Goal: Communication & Community: Answer question/provide support

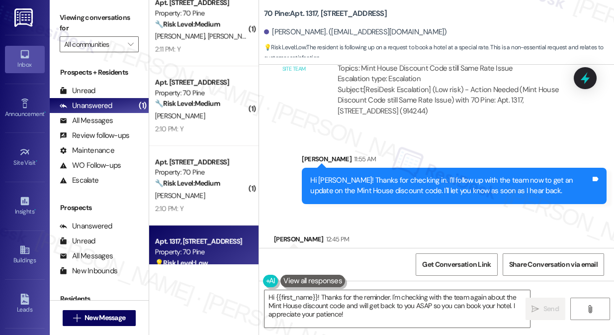
scroll to position [213, 0]
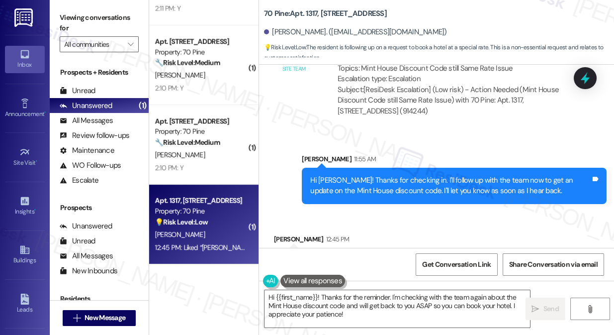
click at [411, 175] on div "Hi [PERSON_NAME]! Thanks for checking in. I'll follow up with the team now to g…" at bounding box center [450, 185] width 281 height 21
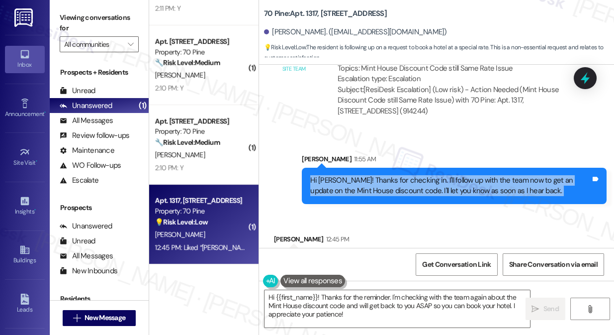
click at [411, 175] on div "Hi [PERSON_NAME]! Thanks for checking in. I'll follow up with the team now to g…" at bounding box center [450, 185] width 281 height 21
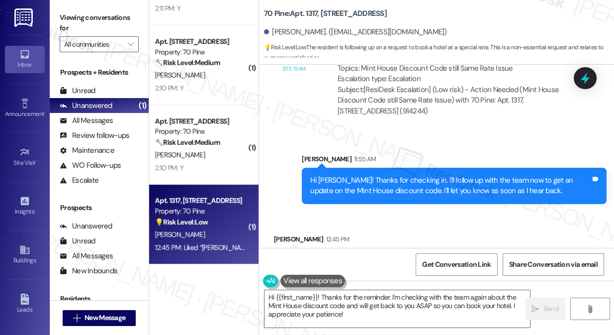
click at [344, 255] on div "Liked “[PERSON_NAME] (70 Pine): Hi [PERSON_NAME]! Thanks for checking in. I'll …" at bounding box center [423, 271] width 281 height 32
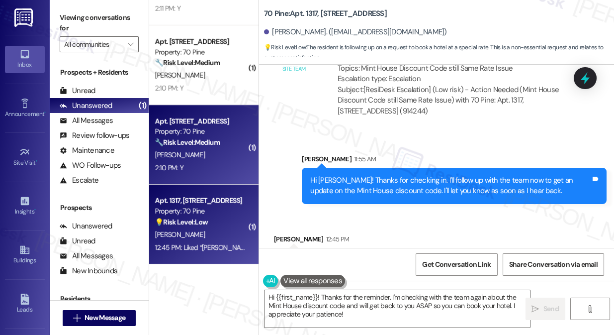
click at [204, 162] on div "2:10 PM: Y 2:10 PM: Y" at bounding box center [201, 168] width 94 height 12
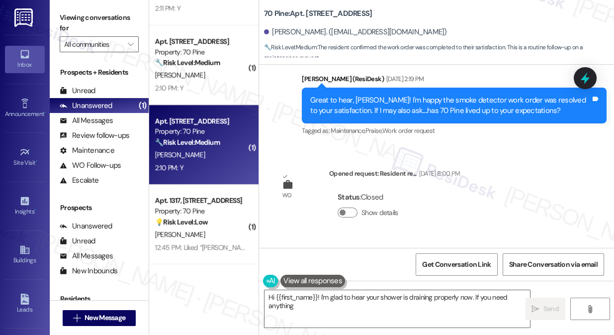
scroll to position [3030, 0]
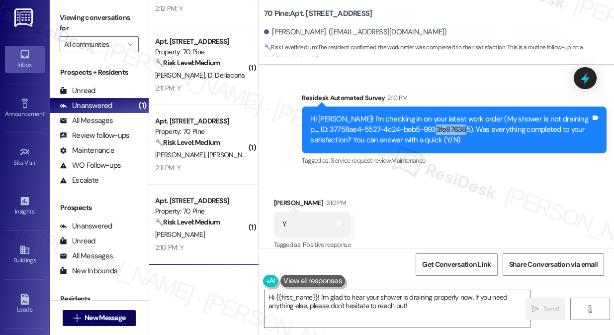
drag, startPoint x: 444, startPoint y: 116, endPoint x: 468, endPoint y: 117, distance: 23.9
click at [468, 117] on div "Hi [PERSON_NAME]! I'm checking in on your latest work order (My shower is not d…" at bounding box center [450, 130] width 281 height 32
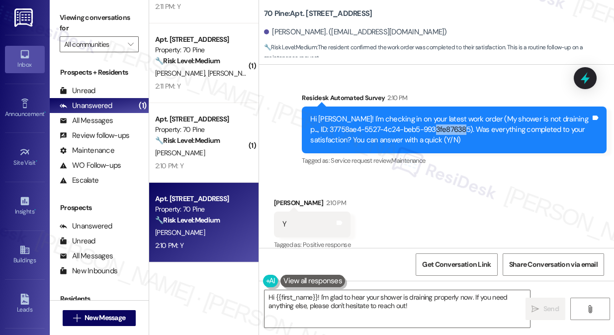
scroll to position [373, 0]
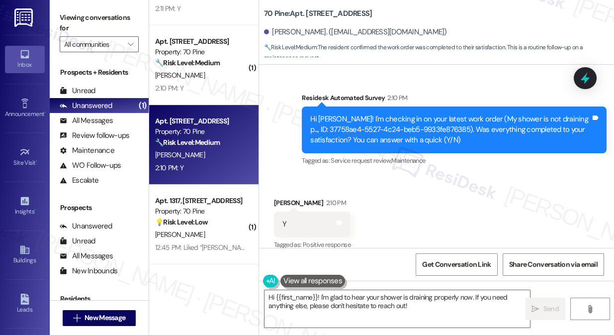
click at [64, 15] on label "Viewing conversations for" at bounding box center [99, 23] width 79 height 26
click at [333, 302] on textarea "Hi {{first_name}}! I'm glad to hear your shower is draining properly now. If yo…" at bounding box center [398, 308] width 266 height 37
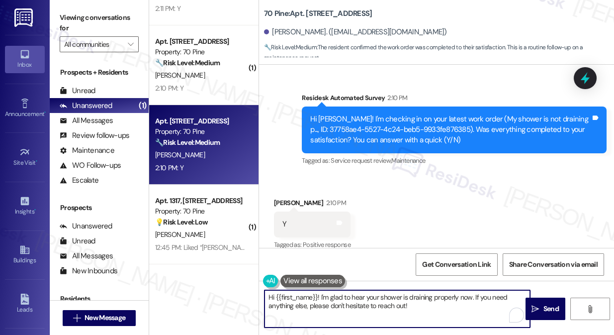
paste textarea "that the latest work order was completed to your satisfaction. If I may also as…"
type textarea "Hi {{first_name}}! I'm glad to hear that the latest work order was completed to…"
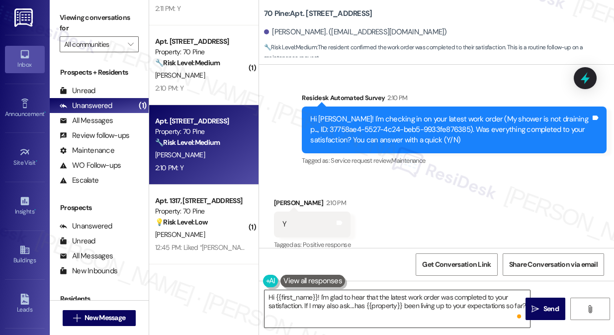
click at [423, 302] on textarea "Hi {{first_name}}! I'm glad to hear that the latest work order was completed to…" at bounding box center [398, 308] width 266 height 37
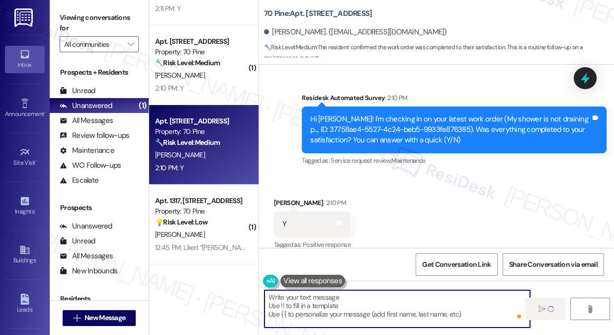
type textarea "Fetching suggested responses. Please feel free to read through the conversation…"
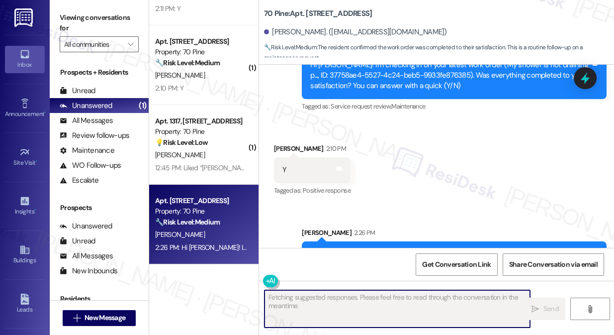
scroll to position [3110, 0]
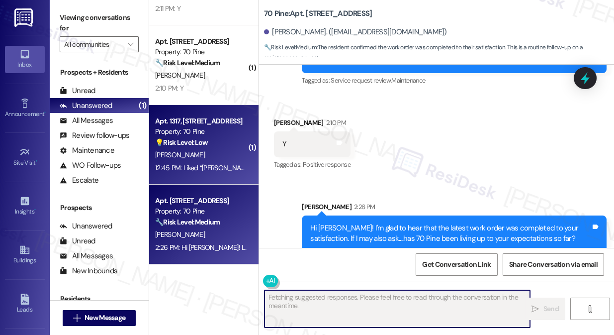
click at [196, 143] on strong "💡 Risk Level: Low" at bounding box center [181, 142] width 53 height 9
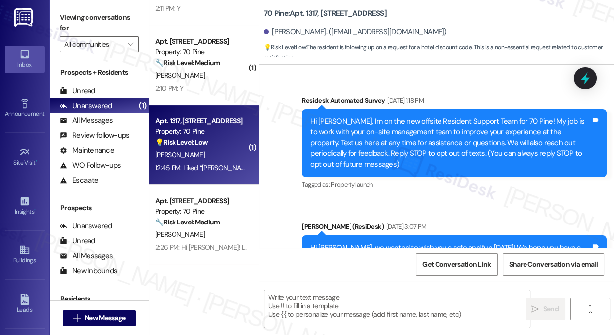
click at [207, 106] on div "Apt. 1317, [STREET_ADDRESS] Property: 70 Pine 💡 Risk Level: Low The resident is…" at bounding box center [203, 145] width 109 height 80
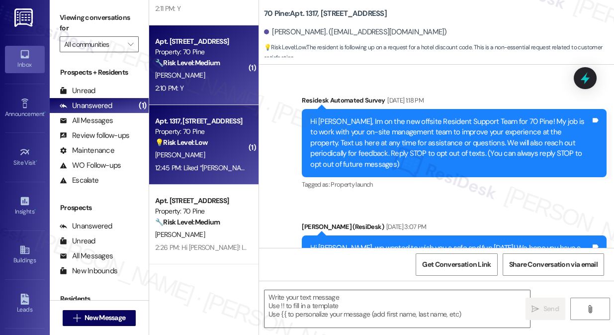
scroll to position [4410, 0]
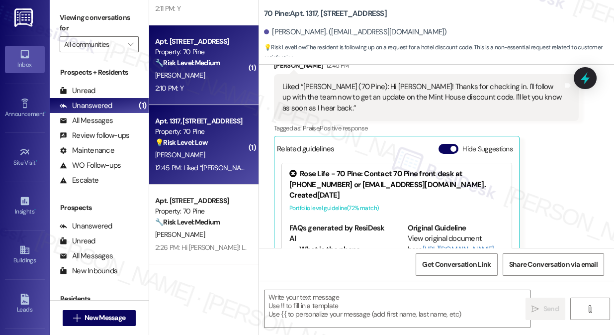
type textarea "Fetching suggested responses. Please feel free to read through the conversation…"
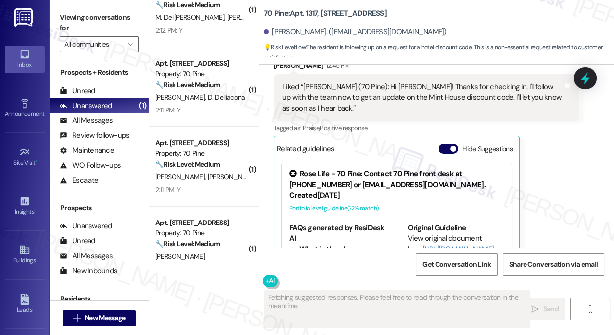
scroll to position [282, 0]
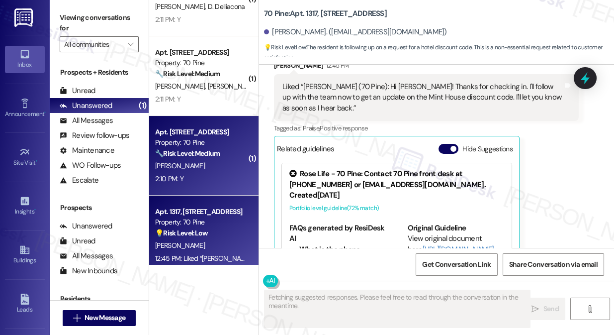
click at [194, 168] on div "[PERSON_NAME]" at bounding box center [201, 166] width 94 height 12
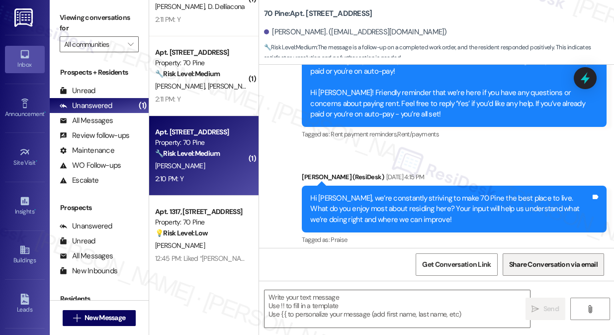
type textarea "Fetching suggested responses. Please feel free to read through the conversation…"
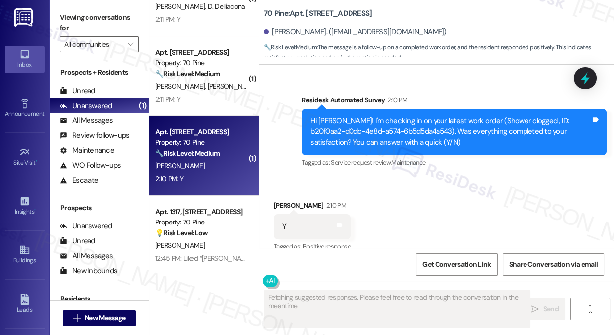
scroll to position [2646, 0]
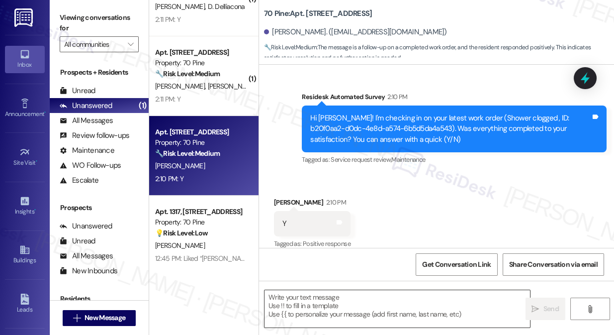
click at [308, 299] on textarea at bounding box center [398, 308] width 266 height 37
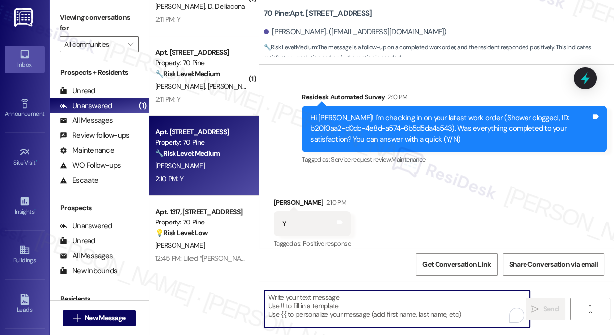
paste textarea "Hi {{first_name}}! I'm glad to hear that the latest work order was completed to…"
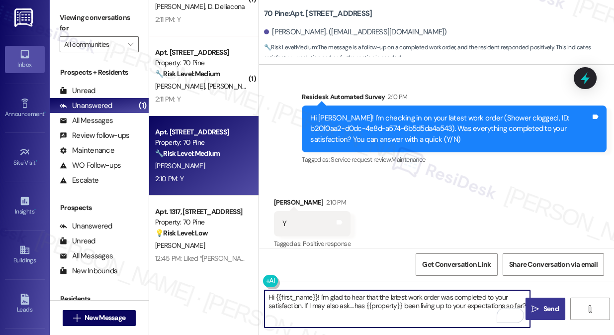
type textarea "Hi {{first_name}}! I'm glad to hear that the latest work order was completed to…"
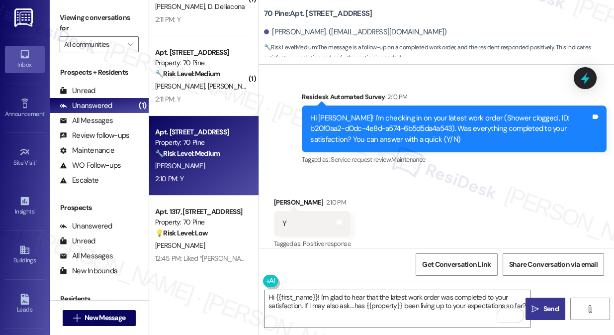
click at [540, 311] on span " Send" at bounding box center [545, 308] width 31 height 10
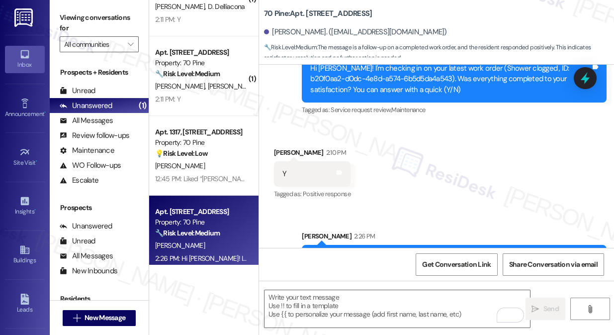
scroll to position [2726, 0]
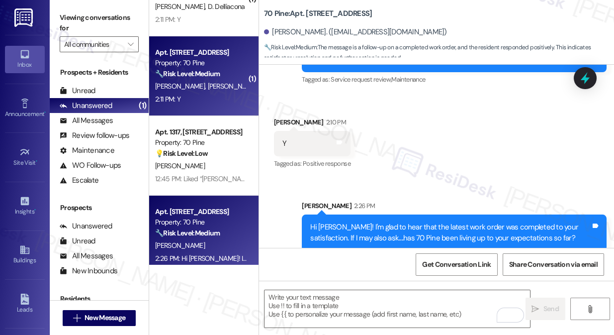
click at [204, 98] on div "2:11 PM: Y 2:11 PM: Y" at bounding box center [201, 99] width 94 height 12
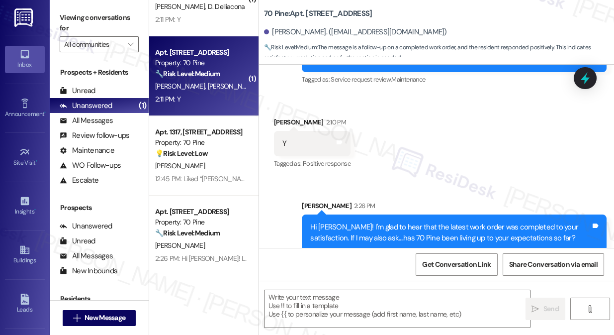
type textarea "Fetching suggested responses. Please feel free to read through the conversation…"
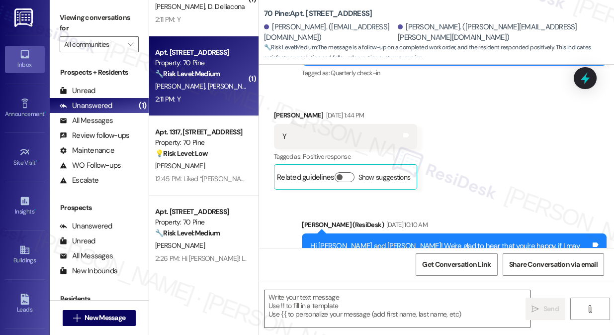
type textarea "Fetching suggested responses. Please feel free to read through the conversation…"
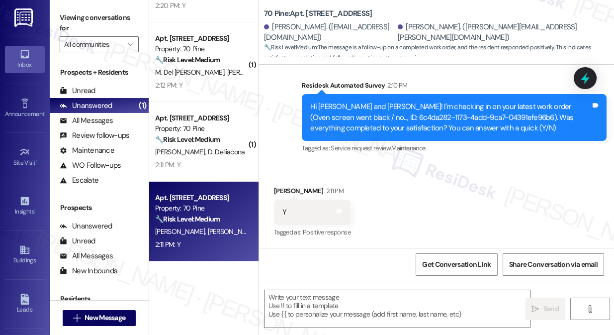
scroll to position [271, 0]
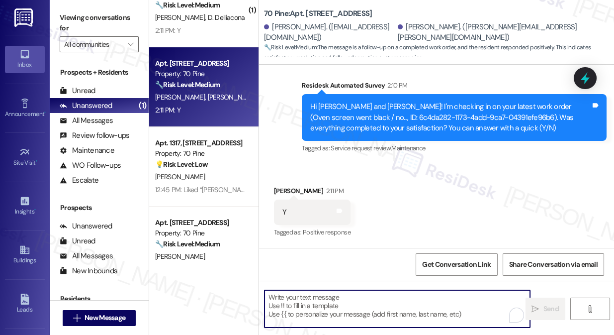
click at [313, 296] on textarea "To enrich screen reader interactions, please activate Accessibility in Grammarl…" at bounding box center [398, 308] width 266 height 37
paste textarea "Hi {{first_name}}! I'm glad to hear that the latest work order was completed to…"
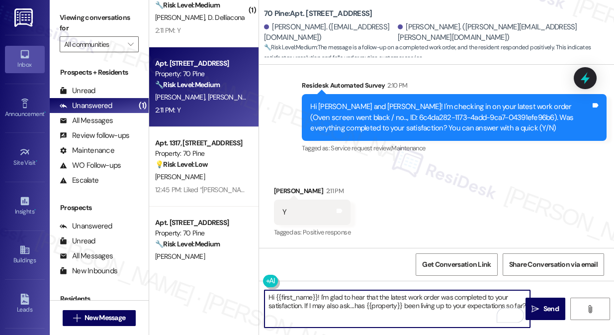
click at [276, 193] on div "[PERSON_NAME] 2:11 PM" at bounding box center [312, 193] width 77 height 14
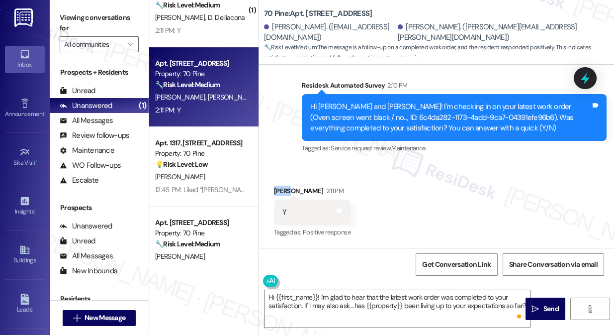
click at [276, 193] on div "[PERSON_NAME] 2:11 PM" at bounding box center [312, 193] width 77 height 14
copy div "[PERSON_NAME]"
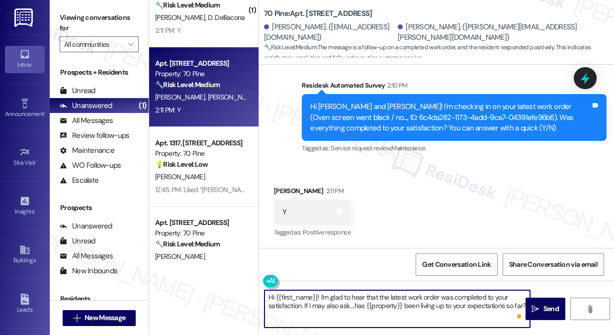
drag, startPoint x: 277, startPoint y: 300, endPoint x: 317, endPoint y: 295, distance: 41.2
click at [317, 295] on textarea "Hi {{first_name}}! I'm glad to hear that the latest work order was completed to…" at bounding box center [398, 308] width 266 height 37
paste textarea "[PERSON_NAME]"
type textarea "Hi [PERSON_NAME]! I'm glad to hear that the latest work order was completed to …"
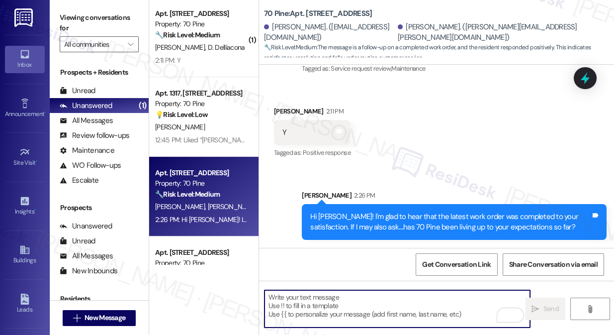
scroll to position [181, 0]
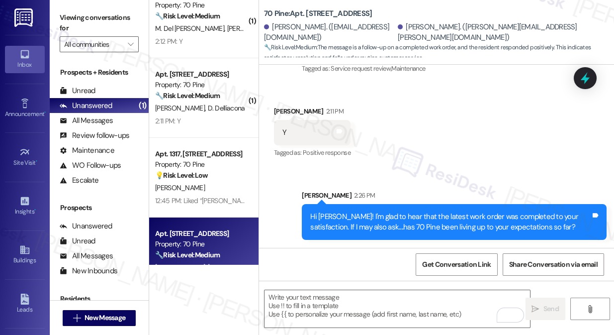
click at [205, 89] on div "Property: 70 Pine" at bounding box center [201, 85] width 92 height 10
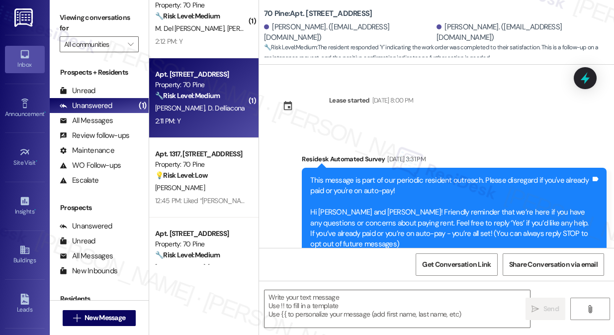
scroll to position [4118, 0]
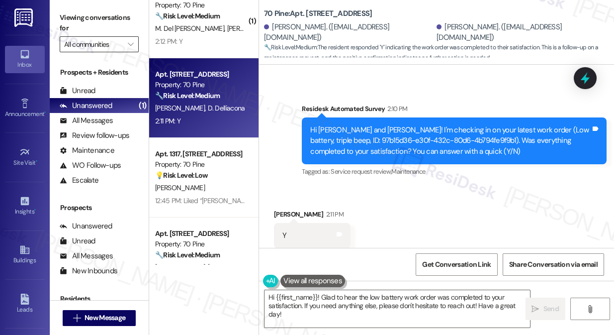
drag, startPoint x: 67, startPoint y: 19, endPoint x: 89, endPoint y: 43, distance: 32.1
click at [67, 19] on label "Viewing conversations for" at bounding box center [99, 23] width 79 height 26
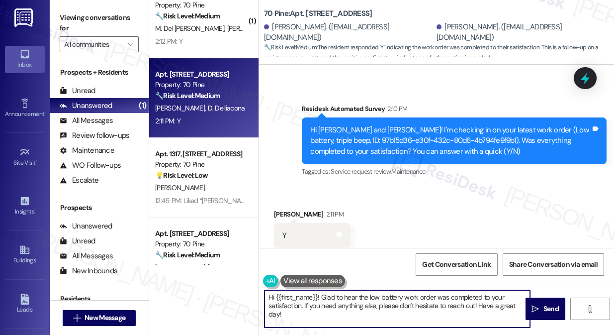
click at [302, 301] on textarea "Hi {{first_name}}! Glad to hear the low battery work order was completed to you…" at bounding box center [398, 308] width 266 height 37
paste textarea "I'm glad to hear that the latest work order was completed to your satisfaction.…"
click at [282, 209] on div "[PERSON_NAME] 2:11 PM" at bounding box center [312, 216] width 77 height 14
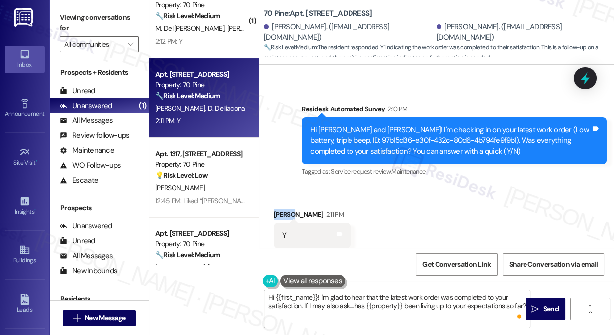
click at [282, 209] on div "[PERSON_NAME] 2:11 PM" at bounding box center [312, 216] width 77 height 14
copy div "[PERSON_NAME]"
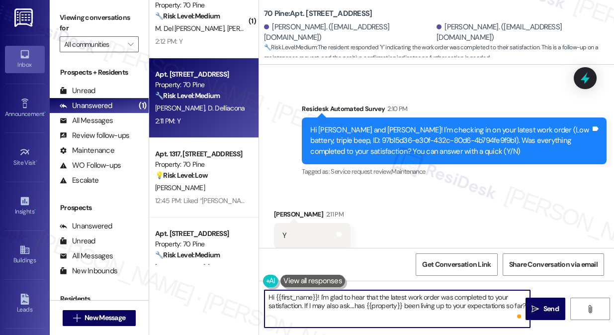
drag, startPoint x: 276, startPoint y: 295, endPoint x: 317, endPoint y: 295, distance: 41.3
click at [317, 295] on textarea "Hi {{first_name}}! I'm glad to hear that the latest work order was completed to…" at bounding box center [398, 308] width 266 height 37
paste textarea "[PERSON_NAME]"
type textarea "Hi [PERSON_NAME]! I'm glad to hear that the latest work order was completed to …"
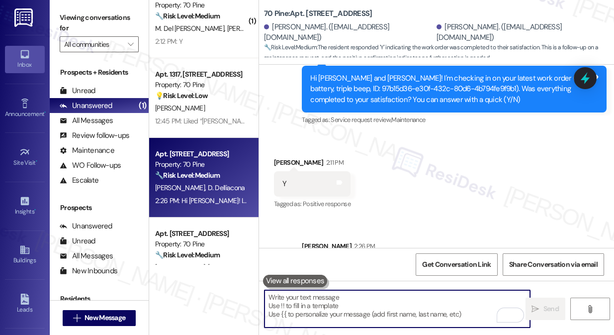
scroll to position [4197, 0]
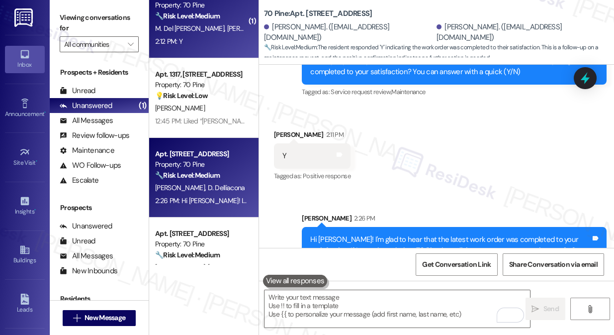
click at [220, 46] on div "2:12 PM: Y 2:12 PM: Y" at bounding box center [201, 41] width 94 height 12
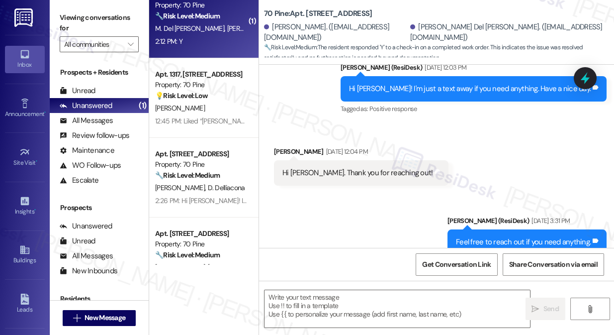
type textarea "Fetching suggested responses. Please feel free to read through the conversation…"
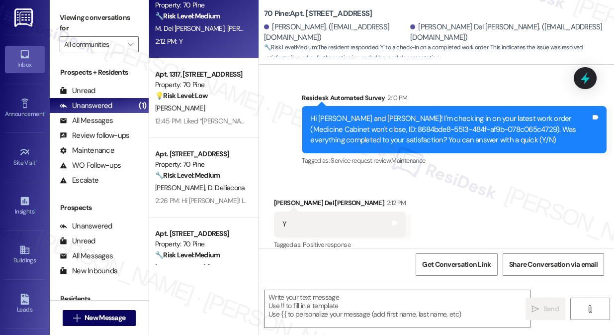
scroll to position [4241, 0]
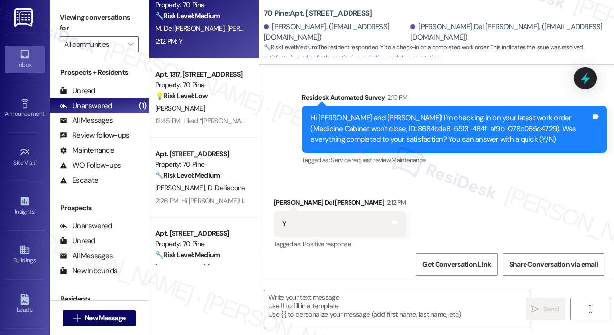
click at [66, 23] on label "Viewing conversations for" at bounding box center [99, 23] width 79 height 26
click at [301, 295] on textarea at bounding box center [398, 308] width 266 height 37
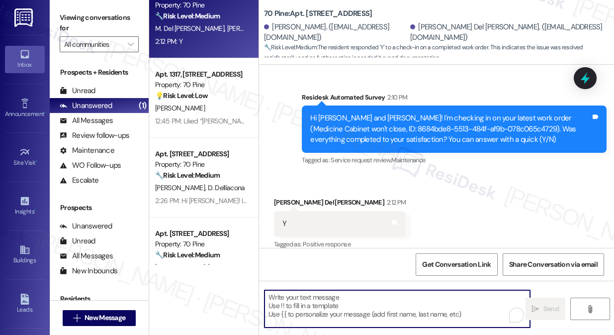
paste textarea "Hi {{first_name}}! I'm glad to hear that the latest work order was completed to…"
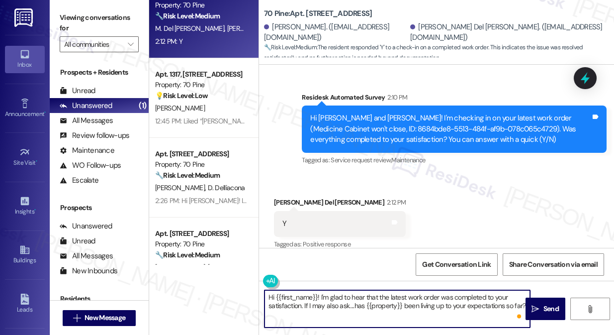
click at [290, 197] on div "[PERSON_NAME] Del [PERSON_NAME] 2:12 PM" at bounding box center [340, 204] width 132 height 14
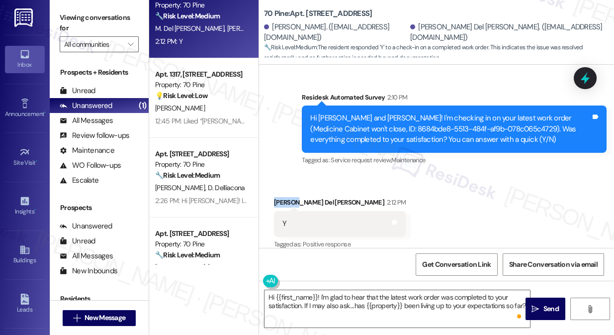
click at [290, 197] on div "[PERSON_NAME] Del [PERSON_NAME] 2:12 PM" at bounding box center [340, 204] width 132 height 14
copy div "[PERSON_NAME]"
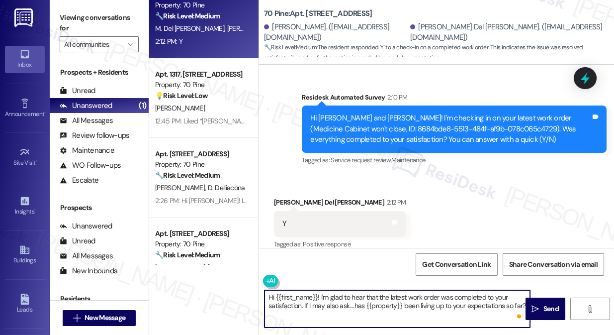
drag, startPoint x: 276, startPoint y: 295, endPoint x: 317, endPoint y: 292, distance: 40.9
click at [317, 292] on textarea "Hi {{first_name}}! I'm glad to hear that the latest work order was completed to…" at bounding box center [398, 308] width 266 height 37
paste textarea "[PERSON_NAME]"
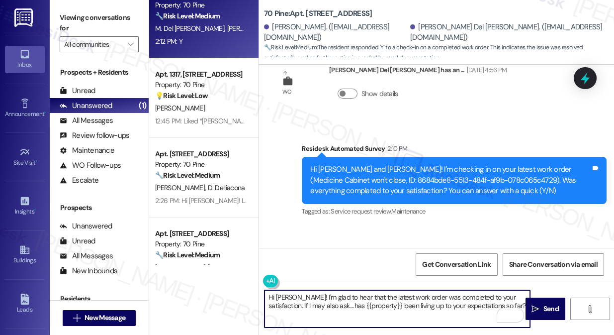
scroll to position [4106, 0]
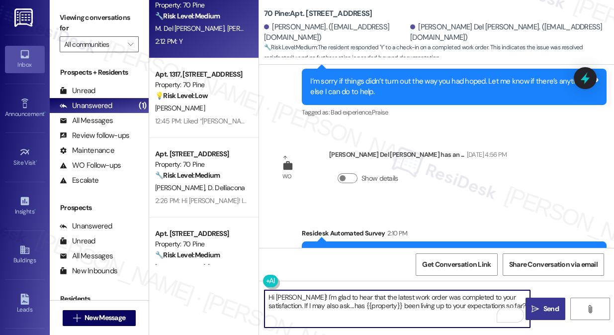
type textarea "Hi [PERSON_NAME]! I'm glad to hear that the latest work order was completed to …"
drag, startPoint x: 541, startPoint y: 303, endPoint x: 531, endPoint y: 298, distance: 11.6
click at [542, 303] on span "Send" at bounding box center [551, 308] width 19 height 10
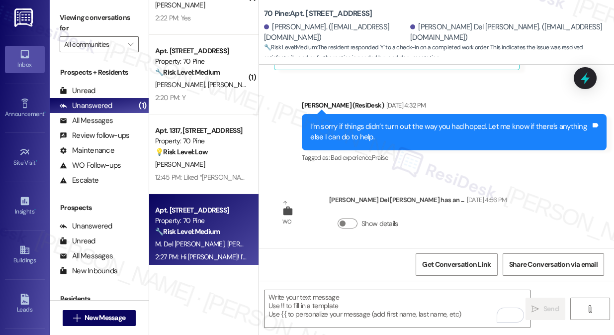
scroll to position [0, 0]
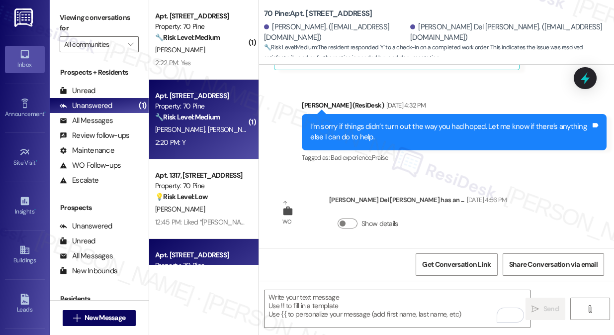
click at [194, 139] on div "2:20 PM: Y 2:20 PM: Y" at bounding box center [201, 142] width 94 height 12
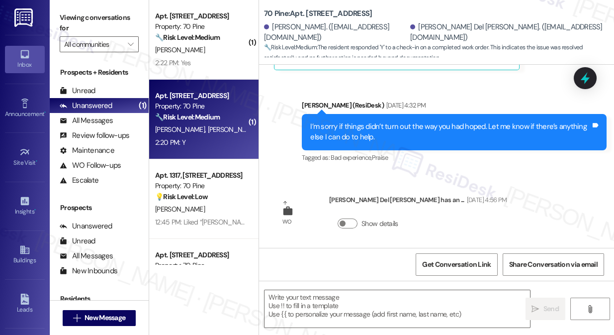
type textarea "Fetching suggested responses. Please feel free to read through the conversation…"
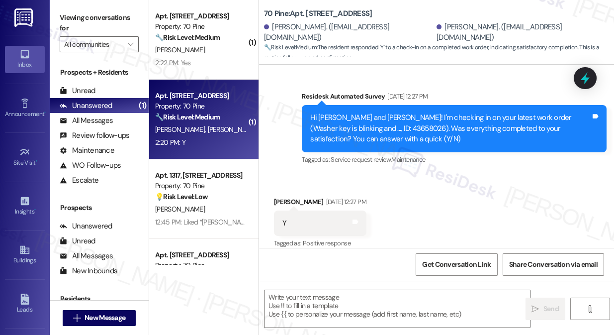
type textarea "Fetching suggested responses. Please feel free to read through the conversation…"
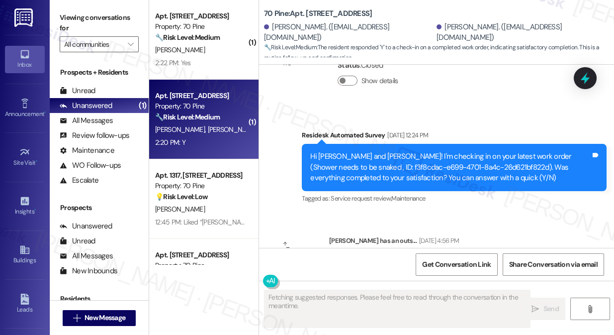
scroll to position [1816, 0]
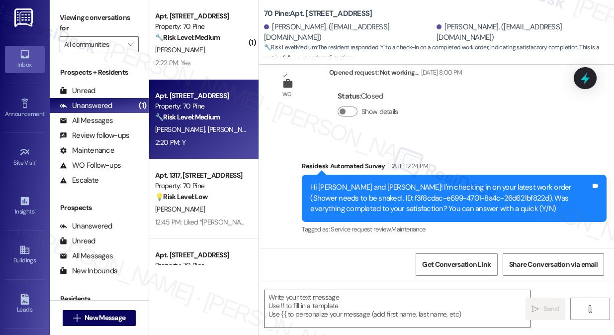
click at [306, 304] on textarea at bounding box center [398, 308] width 266 height 37
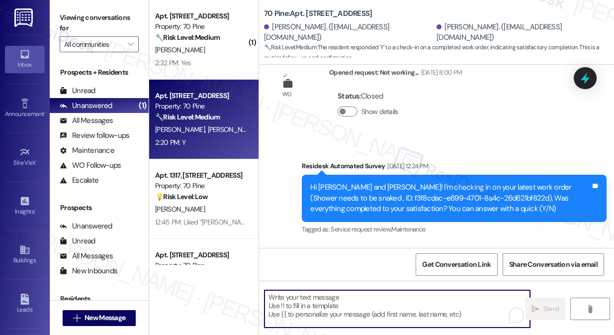
paste textarea "[PERSON_NAME]"
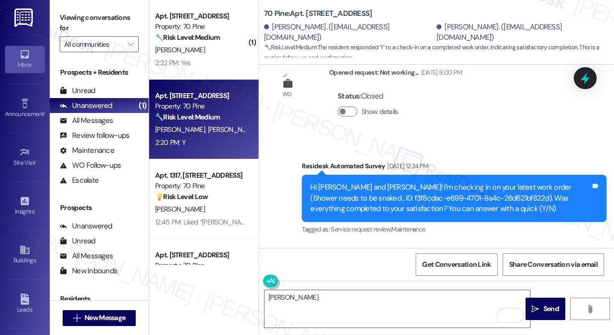
drag, startPoint x: 68, startPoint y: 22, endPoint x: 123, endPoint y: 65, distance: 70.2
click at [68, 22] on label "Viewing conversations for" at bounding box center [99, 23] width 79 height 26
click at [303, 298] on textarea "[PERSON_NAME]" at bounding box center [398, 308] width 266 height 37
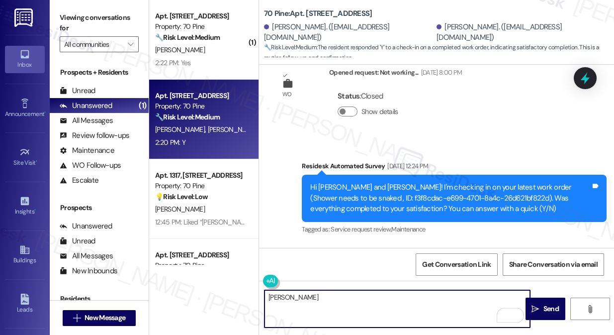
paste textarea "Hi {{first_name}}! I'm glad to hear that the latest work order was completed to…"
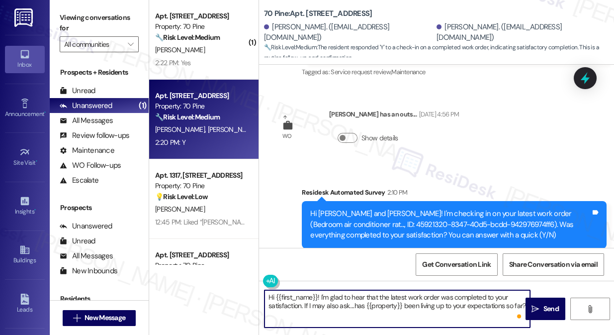
scroll to position [2079, 0]
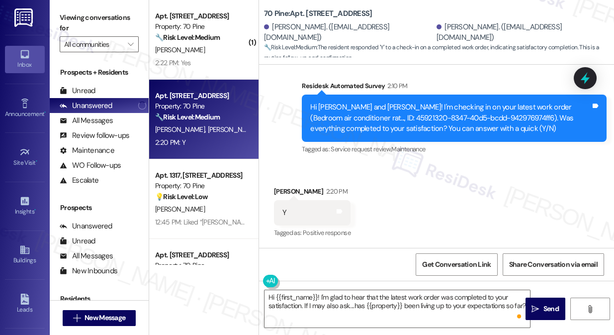
click at [286, 191] on div "[PERSON_NAME] 2:20 PM" at bounding box center [312, 193] width 77 height 14
copy div "[GEOGRAPHIC_DATA]"
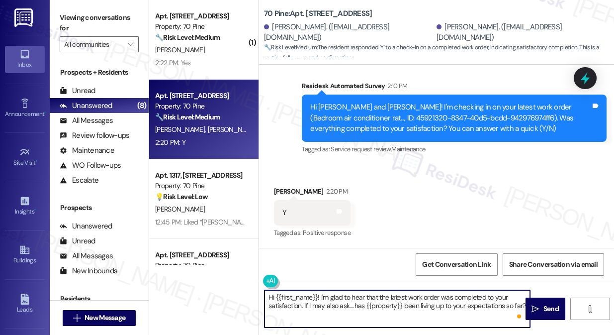
drag, startPoint x: 275, startPoint y: 297, endPoint x: 317, endPoint y: 295, distance: 42.4
click at [317, 295] on textarea "Hi {{first_name}}! I'm glad to hear that the latest work order was completed to…" at bounding box center [398, 308] width 266 height 37
paste textarea "[GEOGRAPHIC_DATA]"
type textarea "Hi [PERSON_NAME]! I'm glad to hear that the latest work order was completed to …"
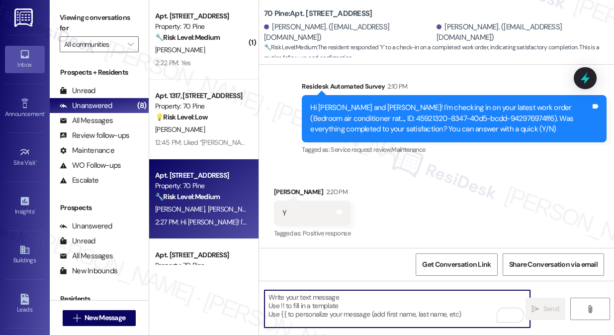
scroll to position [2160, 0]
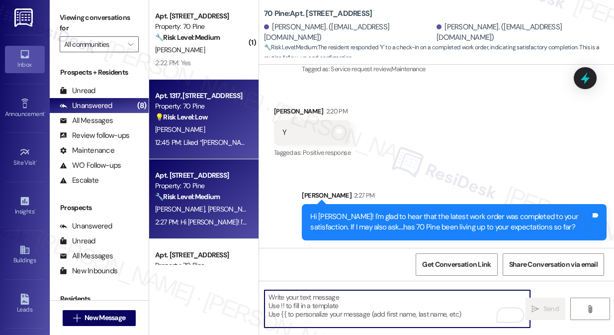
click at [211, 139] on div "12:45 PM: Liked “[PERSON_NAME] (70 Pine): Hi [PERSON_NAME]! Thanks for checking…" at bounding box center [457, 142] width 604 height 9
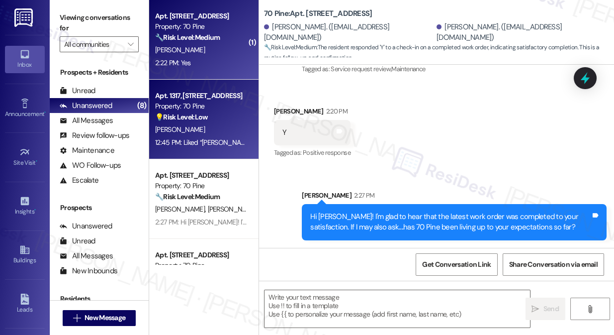
type textarea "Fetching suggested responses. Please feel free to read through the conversation…"
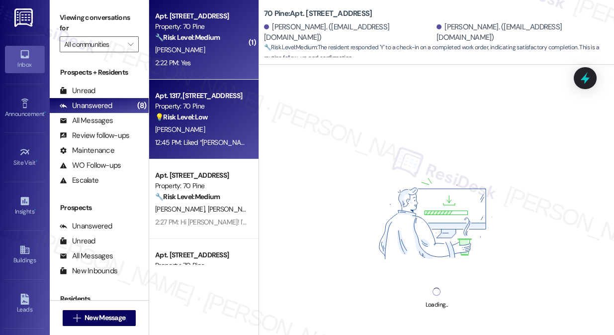
click at [200, 66] on div "2:22 PM: Yes 2:22 PM: Yes" at bounding box center [201, 63] width 94 height 12
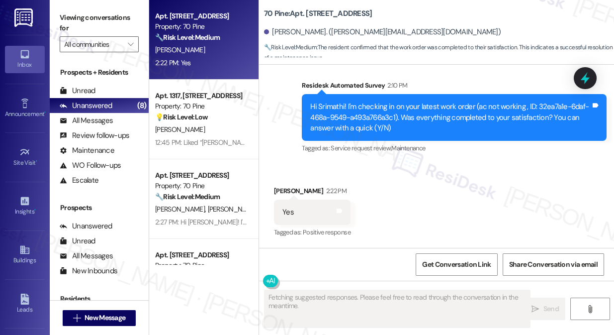
scroll to position [5746, 0]
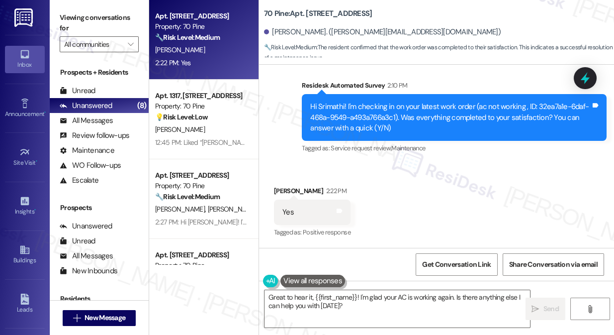
drag, startPoint x: 605, startPoint y: 242, endPoint x: 613, endPoint y: 239, distance: 8.5
click at [605, 242] on div "Received via SMS [PERSON_NAME] 2:22 PM Yes Tags and notes Tagged as: Positive r…" at bounding box center [436, 205] width 355 height 84
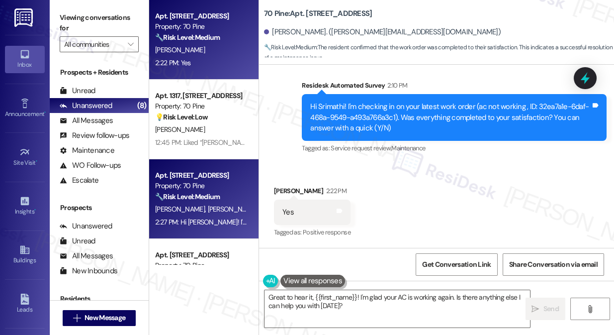
drag, startPoint x: 74, startPoint y: 22, endPoint x: 209, endPoint y: 160, distance: 193.8
click at [74, 22] on label "Viewing conversations for" at bounding box center [99, 23] width 79 height 26
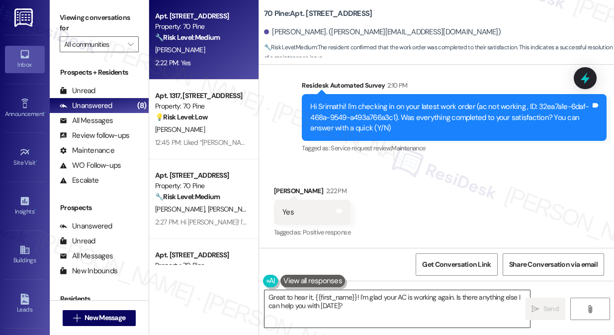
click at [301, 307] on textarea "Great to hear it, {{first_name}}! I'm glad your AC is working again. Is there a…" at bounding box center [398, 308] width 266 height 37
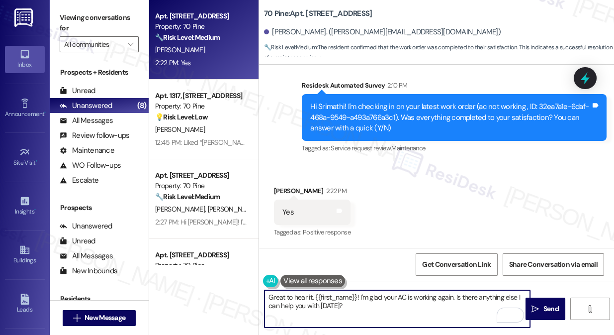
click at [372, 311] on textarea "Great to hear it, {{first_name}}! I'm glad your AC is working again. Is there a…" at bounding box center [398, 308] width 266 height 37
click at [400, 308] on textarea "Great to hear it, {{first_name}}! I'm glad your AC is working again. Is there a…" at bounding box center [398, 308] width 266 height 37
drag, startPoint x: 431, startPoint y: 310, endPoint x: 455, endPoint y: 293, distance: 29.7
click at [455, 293] on textarea "Great to hear it, {{first_name}}! I'm glad your AC is working again. Is there a…" at bounding box center [398, 308] width 266 height 37
paste textarea "Hi {{first_name}}! I'm glad to hear that the latest work order was completed to…"
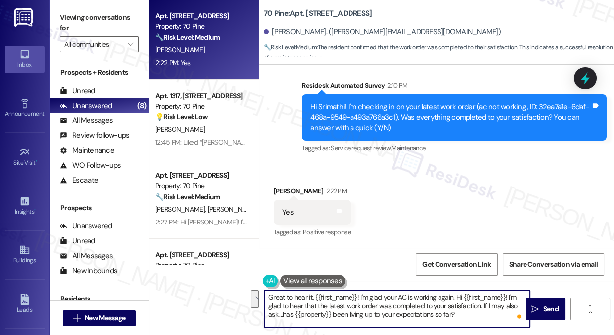
drag, startPoint x: 483, startPoint y: 306, endPoint x: 457, endPoint y: 294, distance: 28.7
click at [457, 294] on textarea "Great to hear it, {{first_name}}! I'm glad your AC is working again. Hi {{first…" at bounding box center [398, 308] width 266 height 37
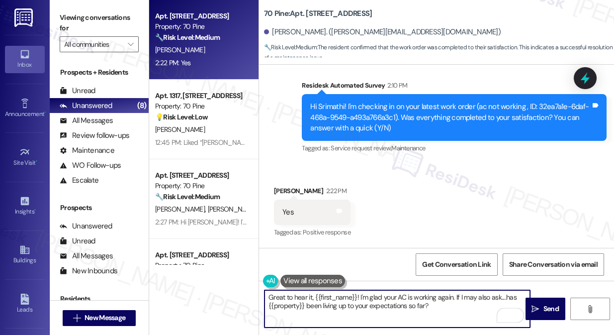
type textarea "Great to hear it, {{first_name}}! I'm glad your AC is working again. If I may a…"
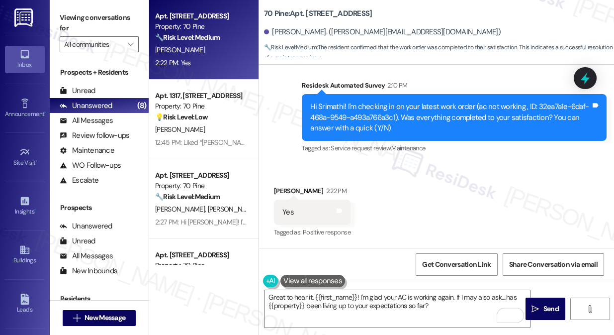
click at [284, 190] on div "[PERSON_NAME] 2:22 PM" at bounding box center [312, 193] width 77 height 14
click at [474, 306] on textarea "Great to hear it, {{first_name}}! I'm glad your AC is working again. If I may a…" at bounding box center [398, 308] width 266 height 37
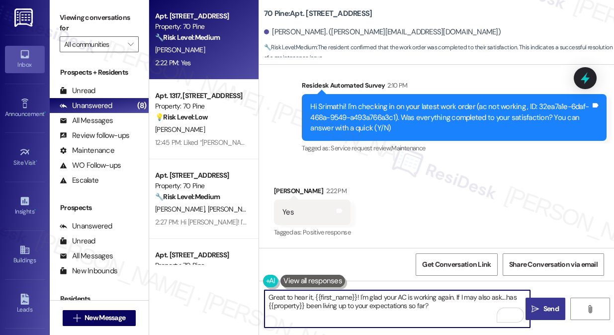
click at [542, 307] on span "Send" at bounding box center [551, 308] width 19 height 10
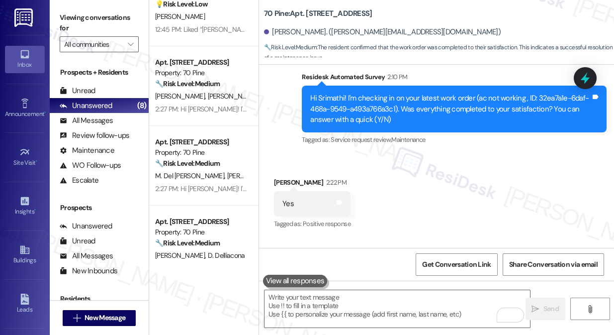
scroll to position [0, 0]
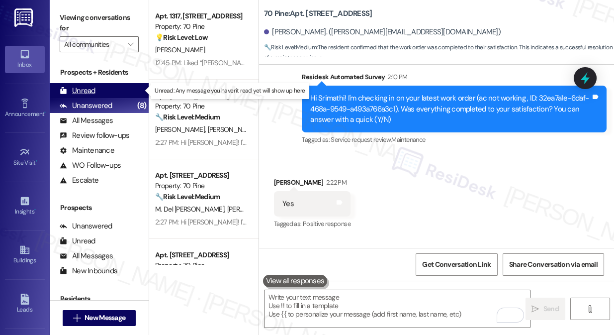
click at [92, 86] on div "Unread" at bounding box center [78, 91] width 36 height 10
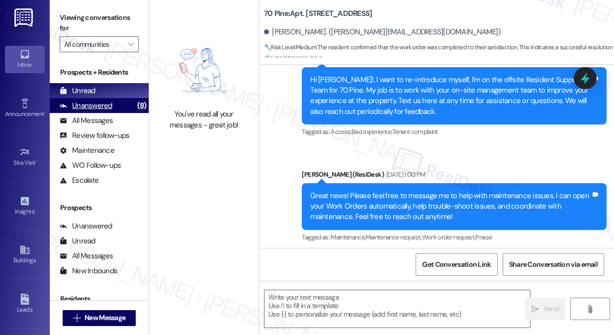
type textarea "Fetching suggested responses. Please feel free to read through the conversation…"
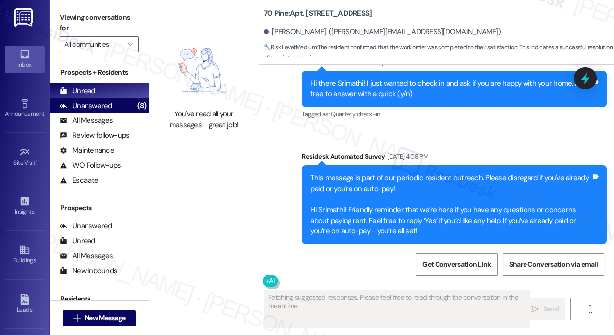
click at [114, 101] on div "Unanswered (8)" at bounding box center [99, 105] width 99 height 15
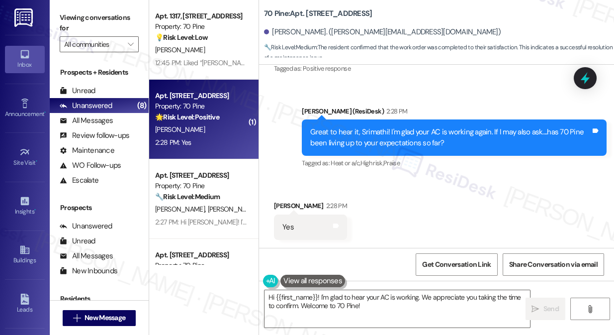
scroll to position [5910, 0]
click at [338, 296] on textarea "Hi {{first_name}}! I'm glad to hear your AC is working. We appreciate you takin…" at bounding box center [398, 308] width 266 height 37
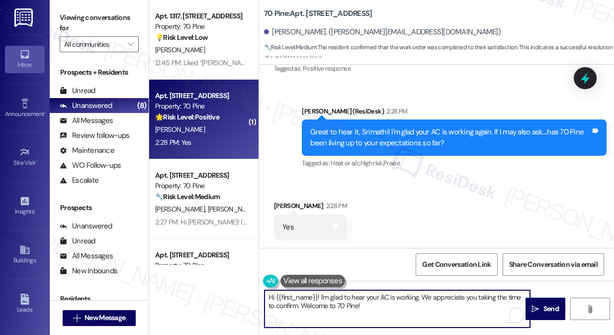
click at [338, 296] on textarea "Hi {{first_name}}! I'm glad to hear your AC is working. We appreciate you takin…" at bounding box center [398, 308] width 266 height 37
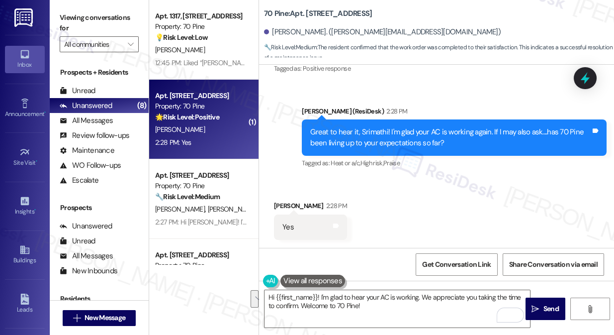
click at [65, 13] on label "Viewing conversations for" at bounding box center [99, 23] width 79 height 26
click at [345, 304] on textarea "Hi {{first_name}}! I'm glad to hear your AC is working. We appreciate you takin…" at bounding box center [398, 308] width 266 height 37
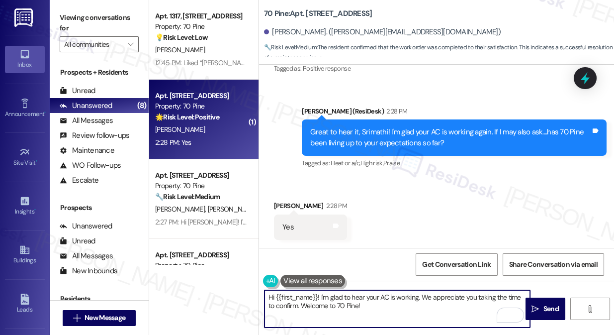
click at [345, 304] on textarea "Hi {{first_name}}! I'm glad to hear your AC is working. We appreciate you takin…" at bounding box center [398, 308] width 266 height 37
paste textarea "That’s awesome to hear, [PERSON_NAME]! Thank you! If you don’t mind, would you …"
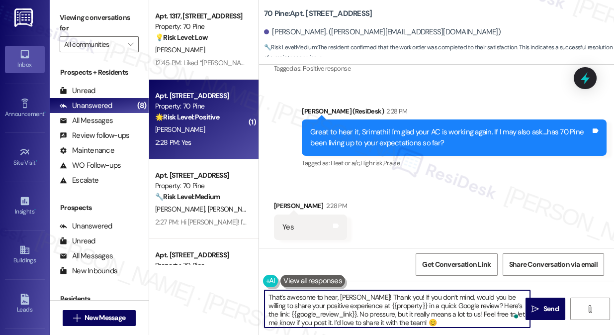
click at [288, 205] on div "[PERSON_NAME] 2:28 PM" at bounding box center [310, 207] width 73 height 14
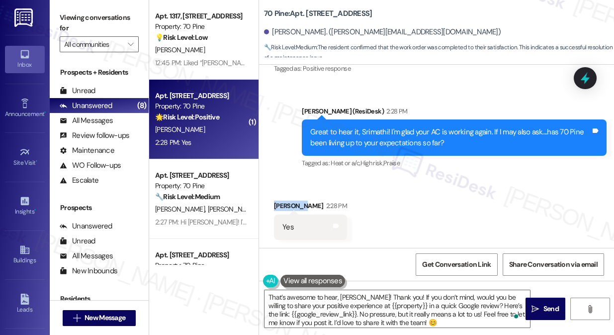
click at [288, 205] on div "[PERSON_NAME] 2:28 PM" at bounding box center [310, 207] width 73 height 14
copy div "Srimathi"
click at [352, 292] on textarea "That’s awesome to hear, [PERSON_NAME]! Thank you! If you don’t mind, would you …" at bounding box center [398, 308] width 266 height 37
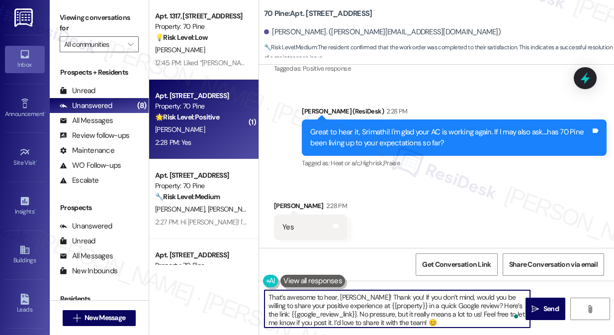
click at [352, 292] on textarea "That’s awesome to hear, [PERSON_NAME]! Thank you! If you don’t mind, would you …" at bounding box center [398, 308] width 266 height 37
click at [411, 301] on textarea "That’s awesome to hear! Thank you! If you don’t mind, would you be willing to s…" at bounding box center [398, 308] width 266 height 37
click at [428, 301] on textarea "That’s awesome to hear! Thank you! If you don’t mind, would you be willing to s…" at bounding box center [398, 308] width 266 height 37
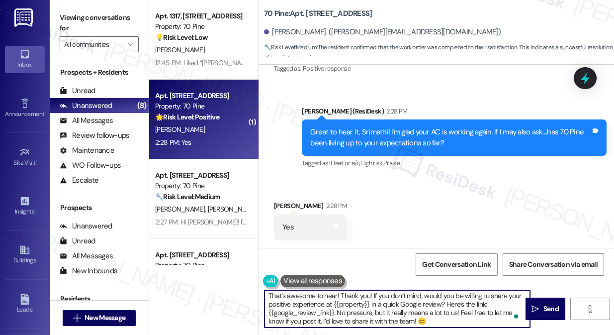
scroll to position [2, 0]
click at [445, 318] on textarea "That’s awesome to hear! Thank you! If you don’t mind, would you be willing to s…" at bounding box center [398, 308] width 266 height 37
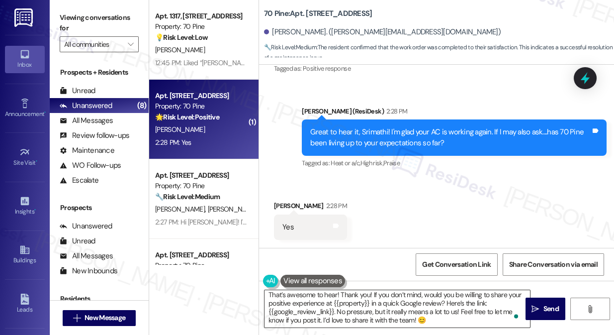
drag, startPoint x: 540, startPoint y: 300, endPoint x: 354, endPoint y: 302, distance: 185.6
click at [354, 302] on div "That’s awesome to hear! Thank you! If you don’t mind, would you be willing to s…" at bounding box center [436, 318] width 355 height 75
click at [354, 302] on textarea "That’s awesome to hear! Thank you! If you don’t mind, would you be willing to s…" at bounding box center [398, 308] width 266 height 37
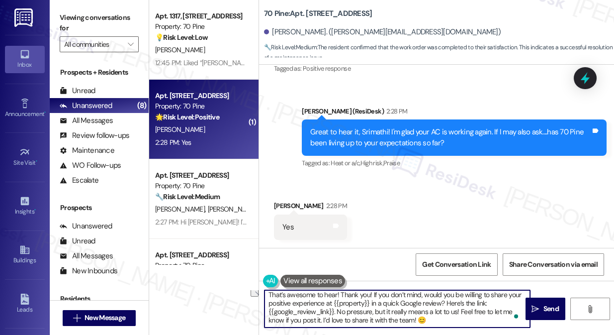
drag, startPoint x: 326, startPoint y: 304, endPoint x: 369, endPoint y: 302, distance: 42.8
click at [370, 302] on textarea "That’s awesome to hear! Thank you! If you don’t mind, would you be willing to s…" at bounding box center [398, 308] width 266 height 37
drag, startPoint x: 438, startPoint y: 318, endPoint x: 416, endPoint y: 303, distance: 25.8
click at [416, 303] on textarea "That’s awesome to hear! Thank you! If you don’t mind, would you be willing to s…" at bounding box center [398, 308] width 266 height 37
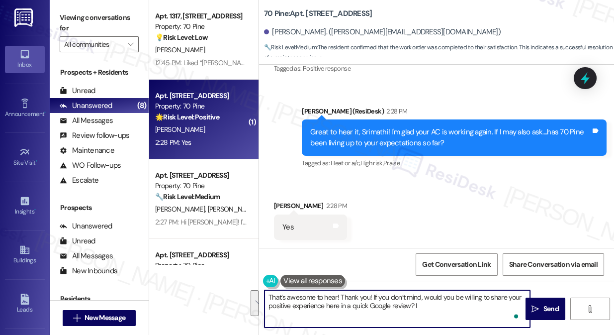
scroll to position [0, 0]
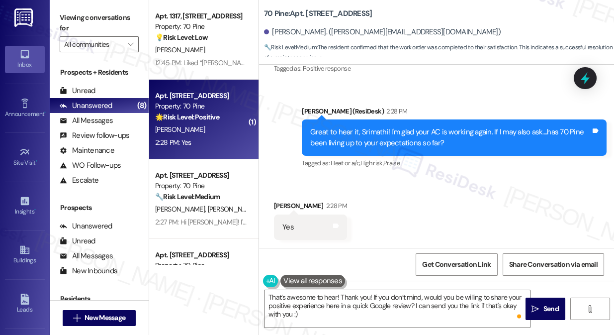
click at [73, 23] on label "Viewing conversations for" at bounding box center [99, 23] width 79 height 26
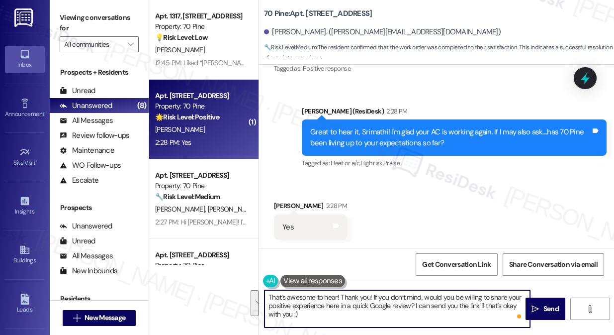
drag, startPoint x: 395, startPoint y: 315, endPoint x: 389, endPoint y: 299, distance: 16.9
click at [389, 299] on textarea "That’s awesome to hear! Thank you! If you don’t mind, would you be willing to s…" at bounding box center [398, 308] width 266 height 37
click at [381, 309] on textarea "That’s awesome to hear! Thank you! If you don’t mind, would you be willing to s…" at bounding box center [398, 308] width 266 height 37
drag, startPoint x: 441, startPoint y: 315, endPoint x: 415, endPoint y: 304, distance: 28.5
click at [415, 304] on textarea "That’s awesome to hear! Thank you! If you don’t mind, would you be willing to s…" at bounding box center [398, 308] width 266 height 37
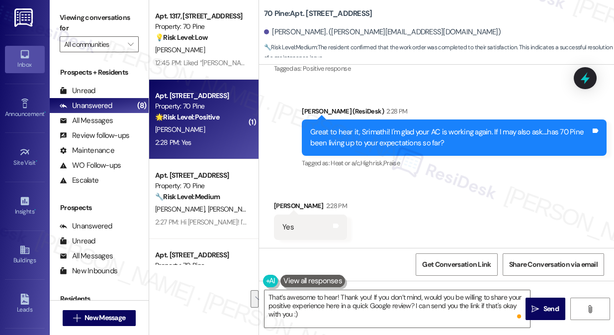
drag, startPoint x: 68, startPoint y: 11, endPoint x: 91, endPoint y: 31, distance: 30.3
click at [68, 11] on label "Viewing conversations for" at bounding box center [99, 23] width 79 height 26
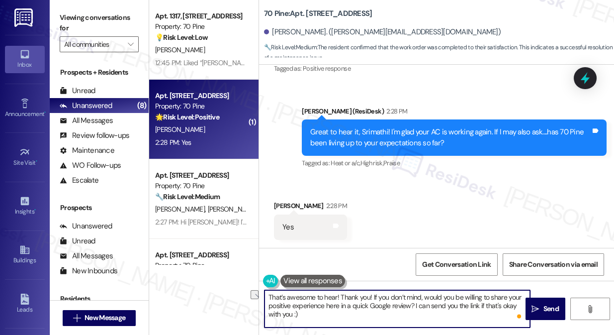
drag, startPoint x: 302, startPoint y: 315, endPoint x: 276, endPoint y: 315, distance: 26.4
click at [276, 315] on textarea "That’s awesome to hear! Thank you! If you don’t mind, would you be willing to s…" at bounding box center [398, 308] width 266 height 37
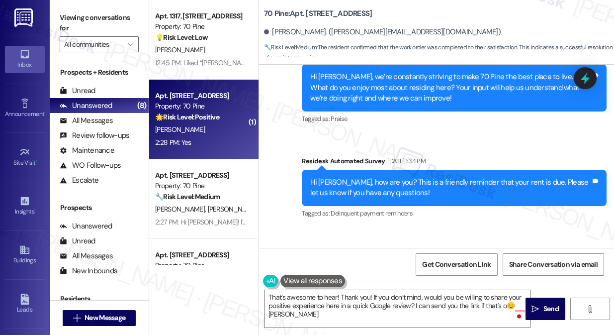
scroll to position [5300, 0]
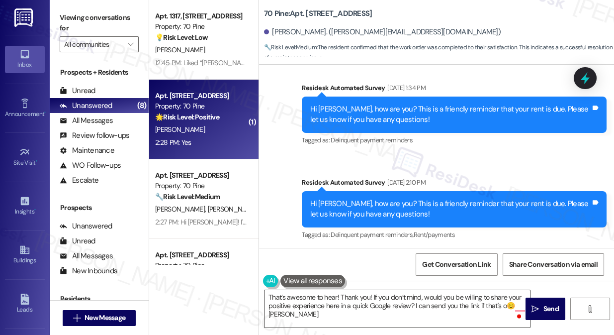
click at [499, 311] on textarea "That’s awesome to hear! Thank you! If you don’t mind, would you be willing to s…" at bounding box center [398, 308] width 266 height 37
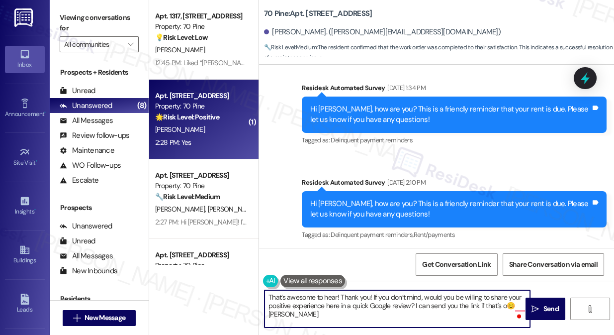
click at [513, 308] on textarea "That’s awesome to hear! Thank you! If you don’t mind, would you be willing to s…" at bounding box center [398, 308] width 266 height 37
drag, startPoint x: 519, startPoint y: 306, endPoint x: 497, endPoint y: 309, distance: 22.2
click at [519, 306] on textarea "That’s awesome to hear! Thank you! If you don’t mind, would you be willing to s…" at bounding box center [398, 308] width 266 height 37
type textarea "That’s awesome to hear! Thank you! If you don’t mind, would you be willing to s…"
click at [547, 308] on span "Send" at bounding box center [551, 308] width 15 height 10
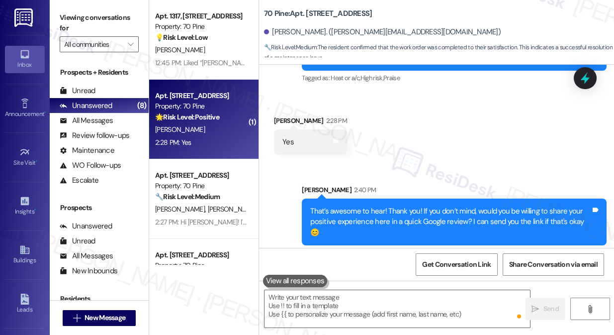
scroll to position [5991, 0]
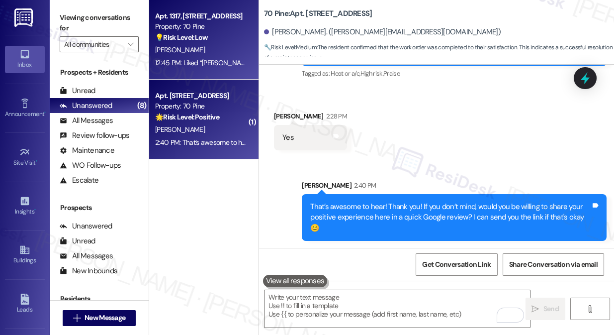
click at [187, 51] on div "[PERSON_NAME]" at bounding box center [201, 50] width 94 height 12
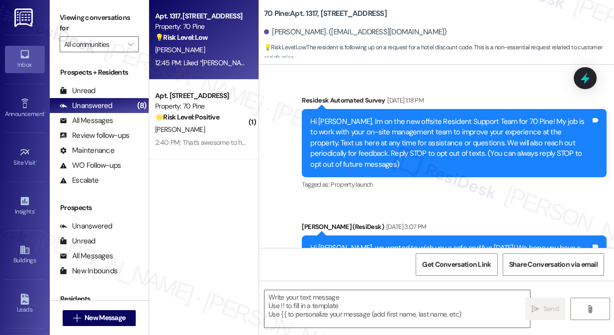
scroll to position [4410, 0]
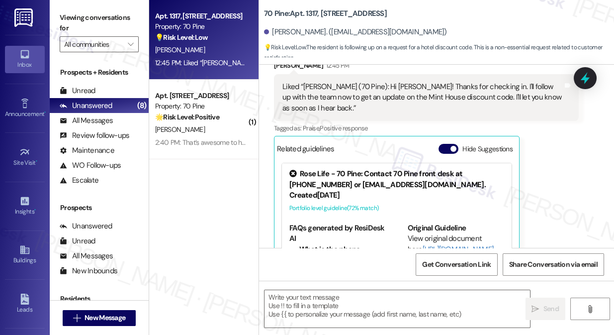
type textarea "Fetching suggested responses. Please feel free to read through the conversation…"
